Goal: Navigation & Orientation: Find specific page/section

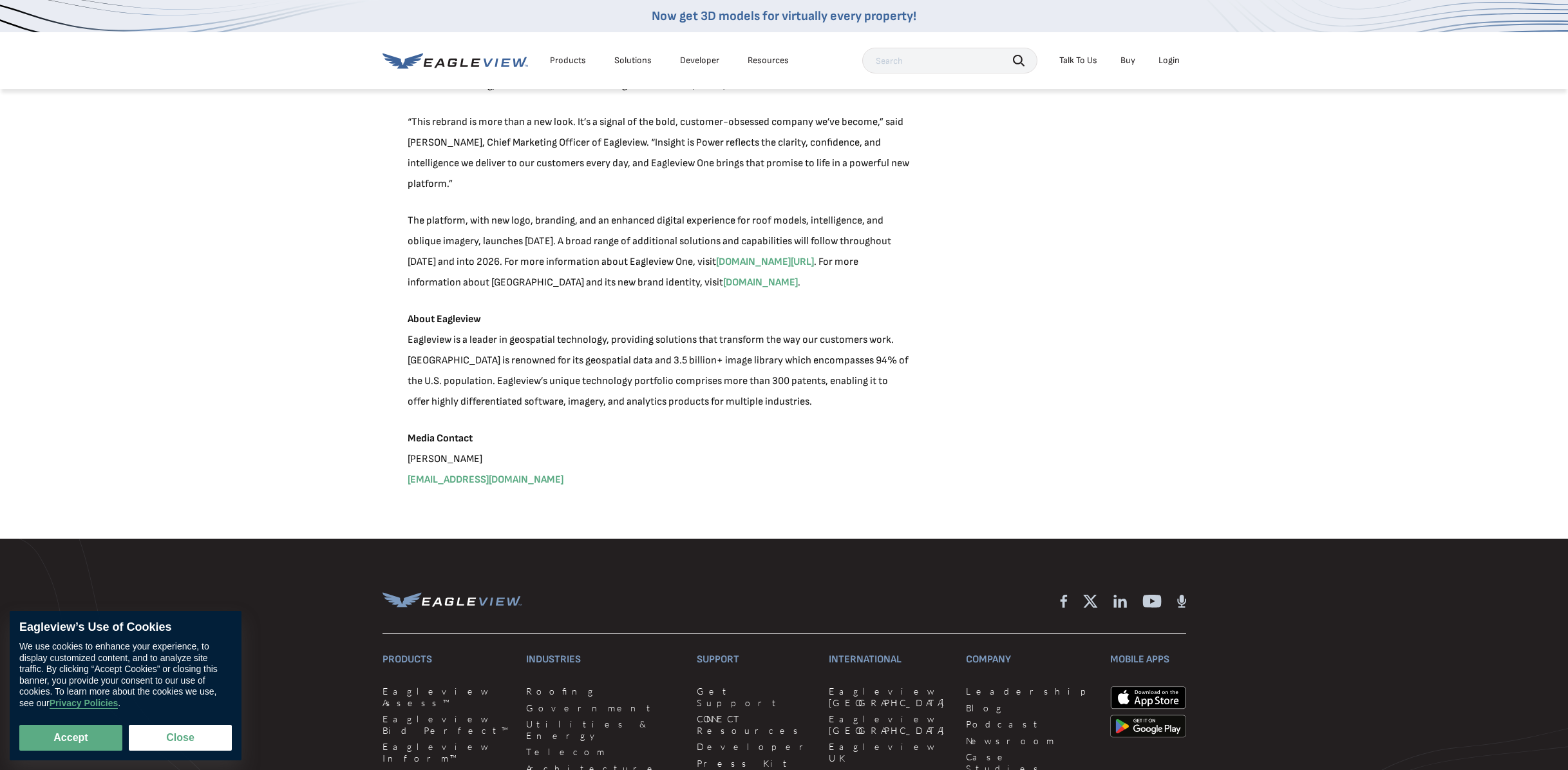
scroll to position [2177, 0]
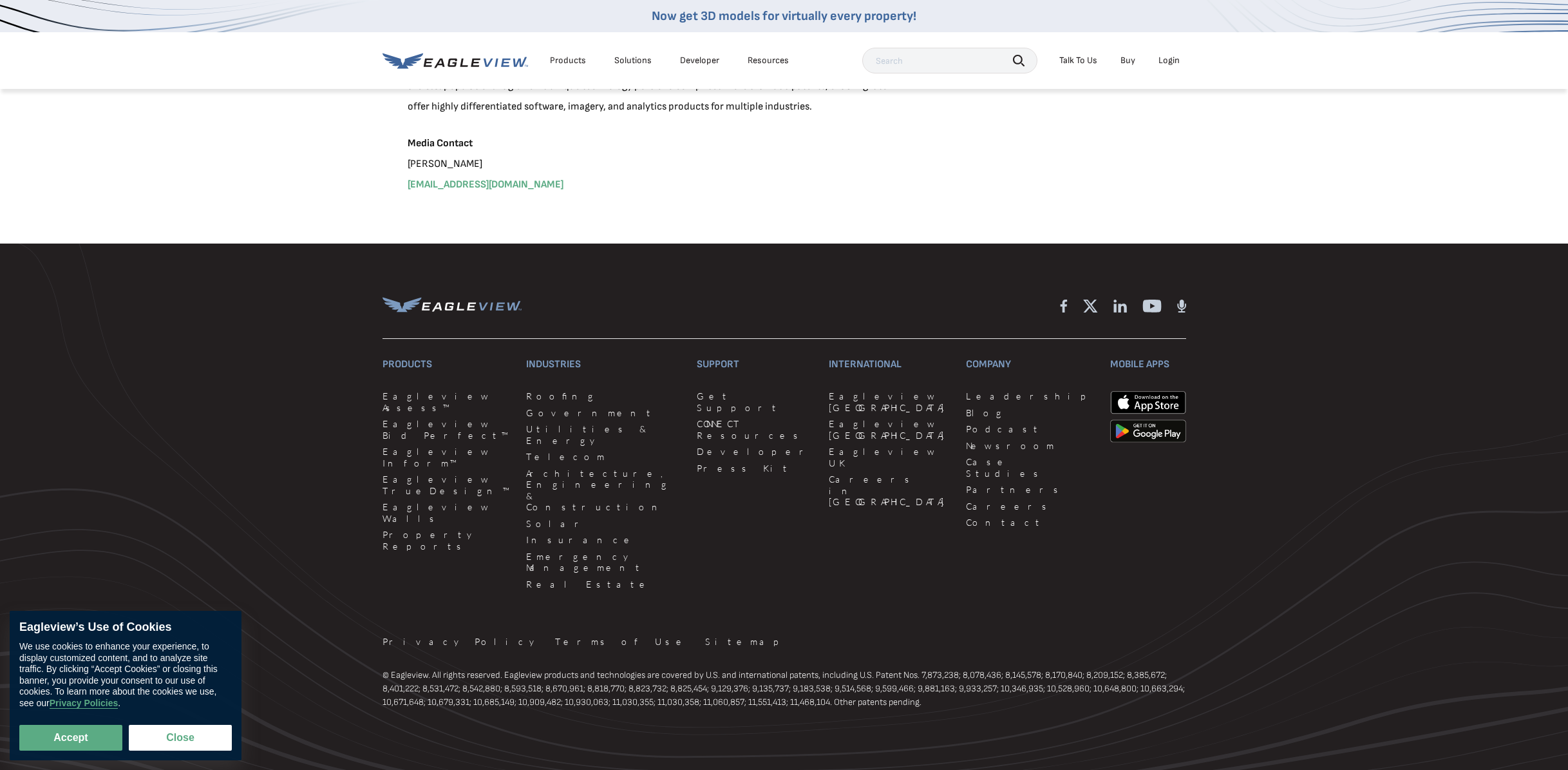
click at [406, 63] on icon at bounding box center [402, 60] width 40 height 15
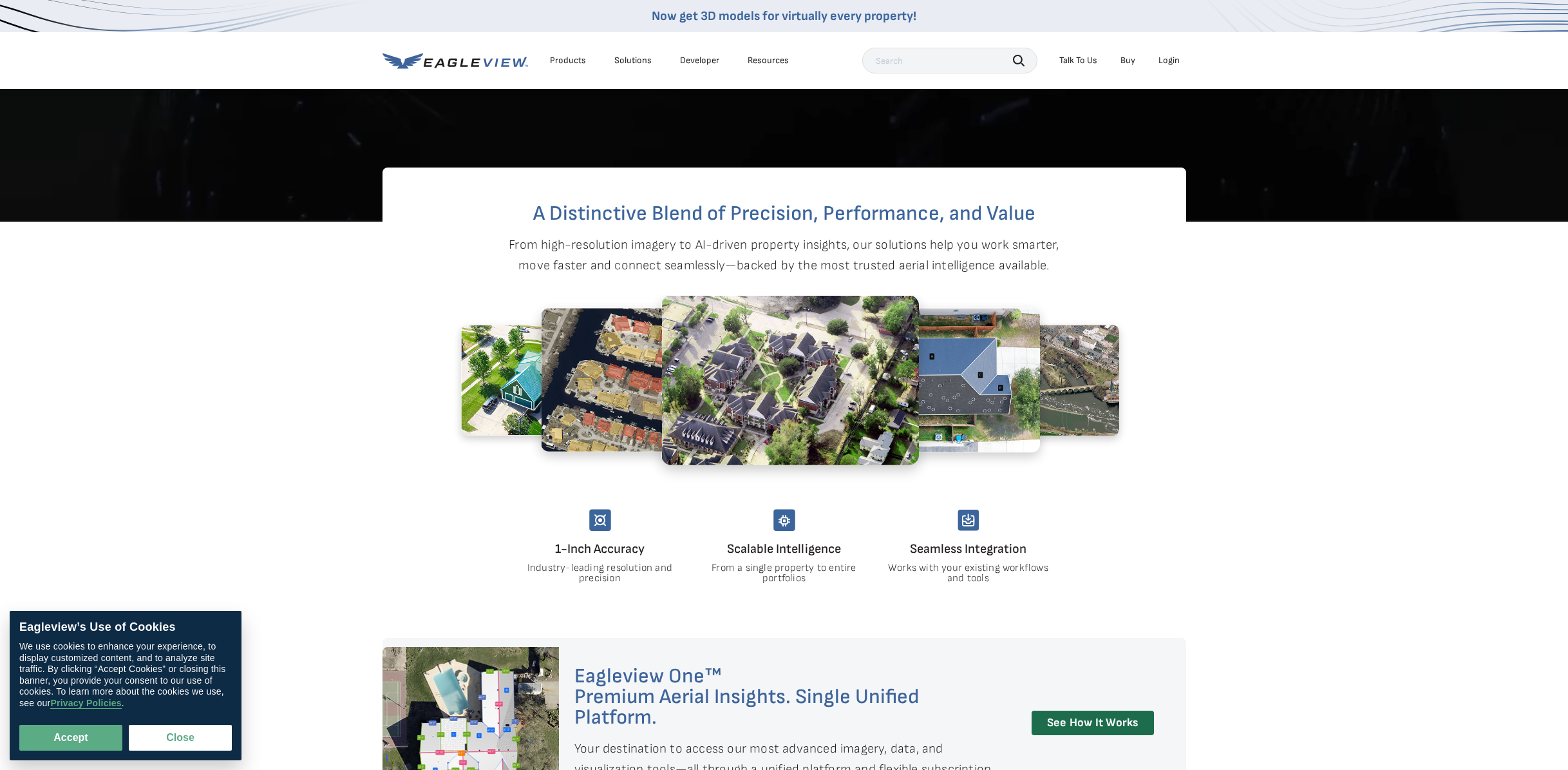
scroll to position [995, 0]
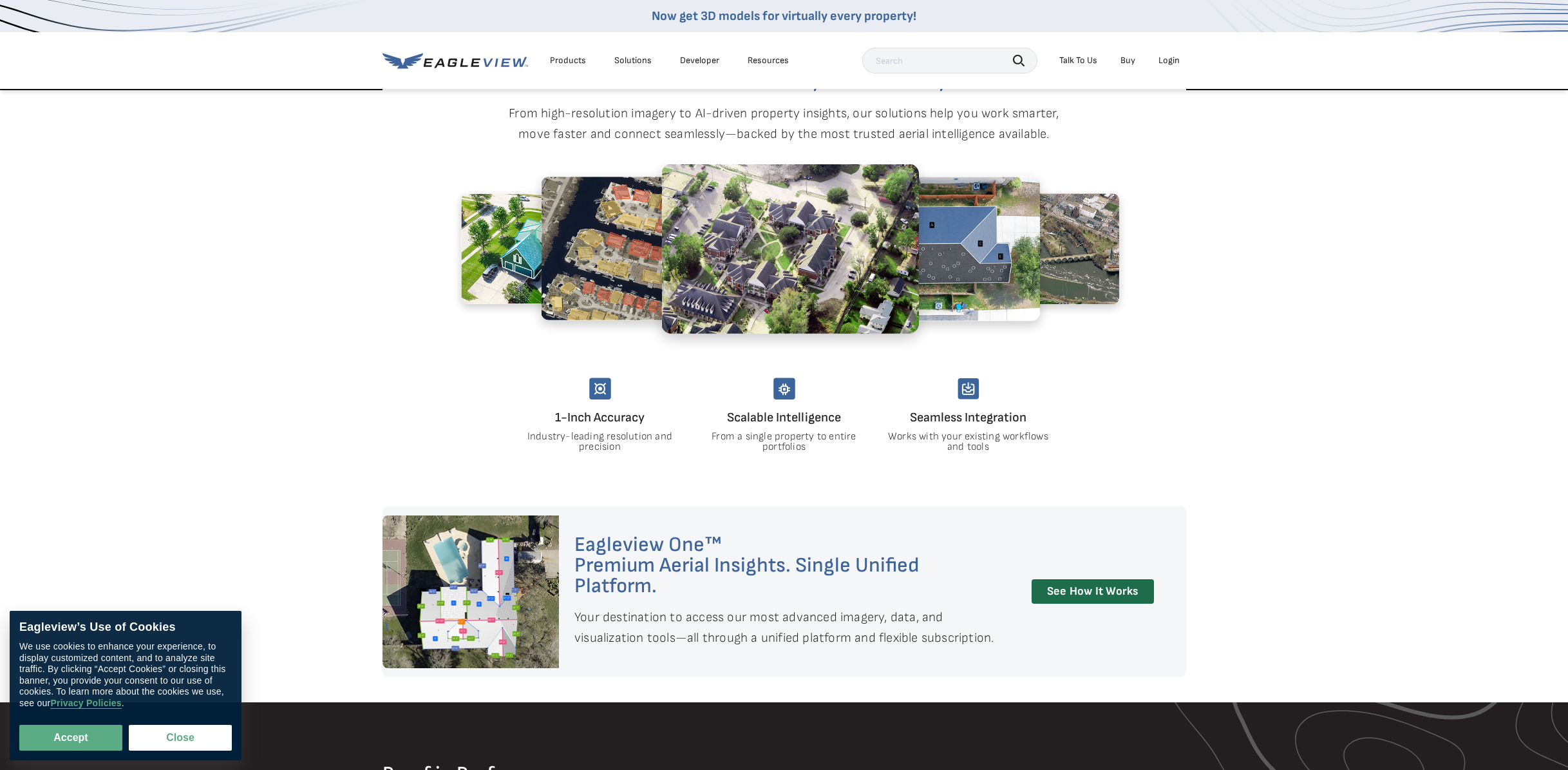
click at [1255, 357] on section "A Distinctive Blend of Precision, Performance, and Value From high-resolution i…" at bounding box center [784, 298] width 1568 height 416
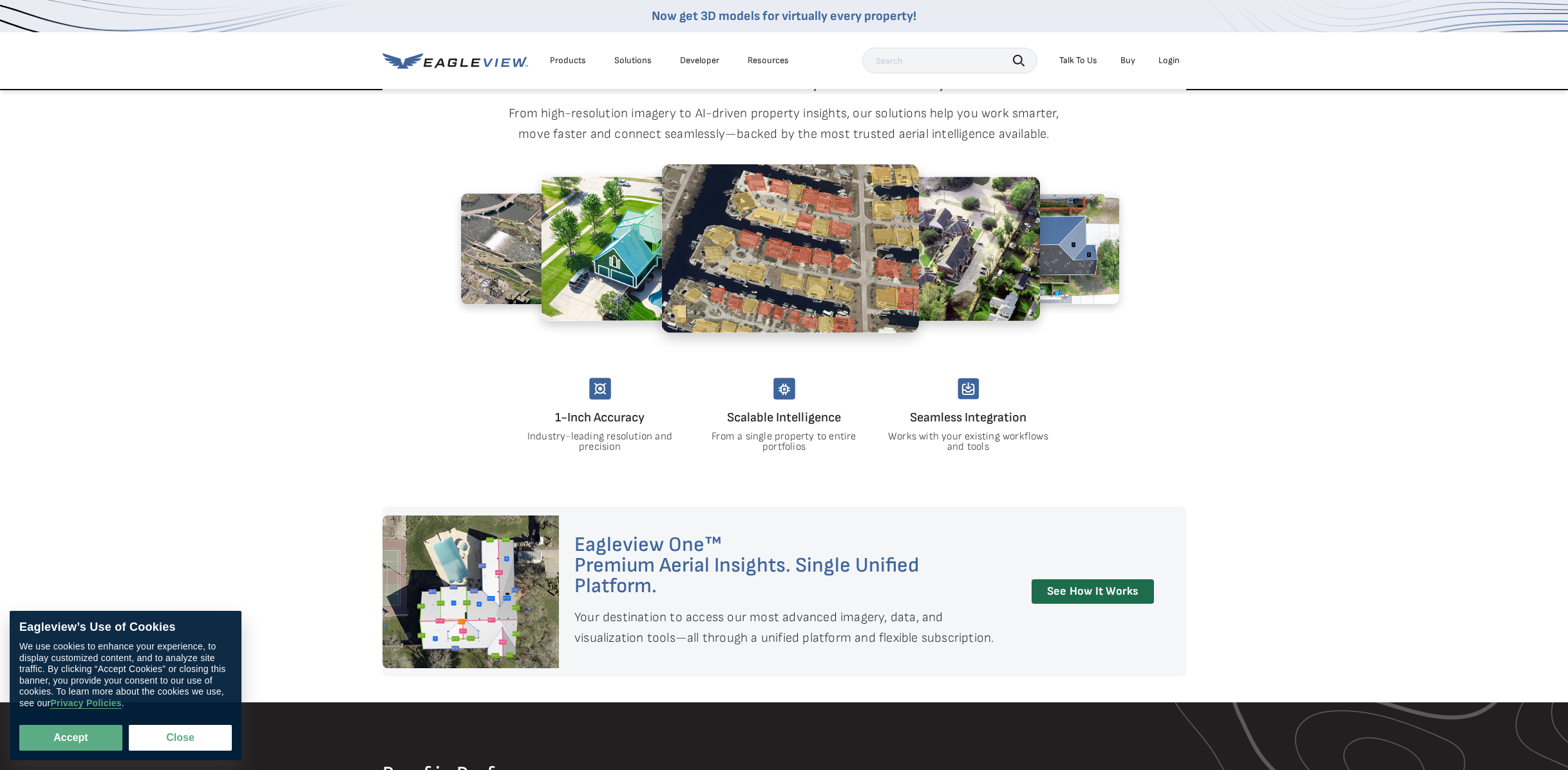
click at [1260, 352] on section "A Distinctive Blend of Precision, Performance, and Value From high-resolution i…" at bounding box center [784, 298] width 1568 height 416
click at [634, 244] on img at bounding box center [650, 248] width 219 height 144
click at [513, 246] on img at bounding box center [544, 248] width 168 height 111
click at [1055, 250] on img at bounding box center [1035, 248] width 168 height 111
